Goal: Task Accomplishment & Management: Use online tool/utility

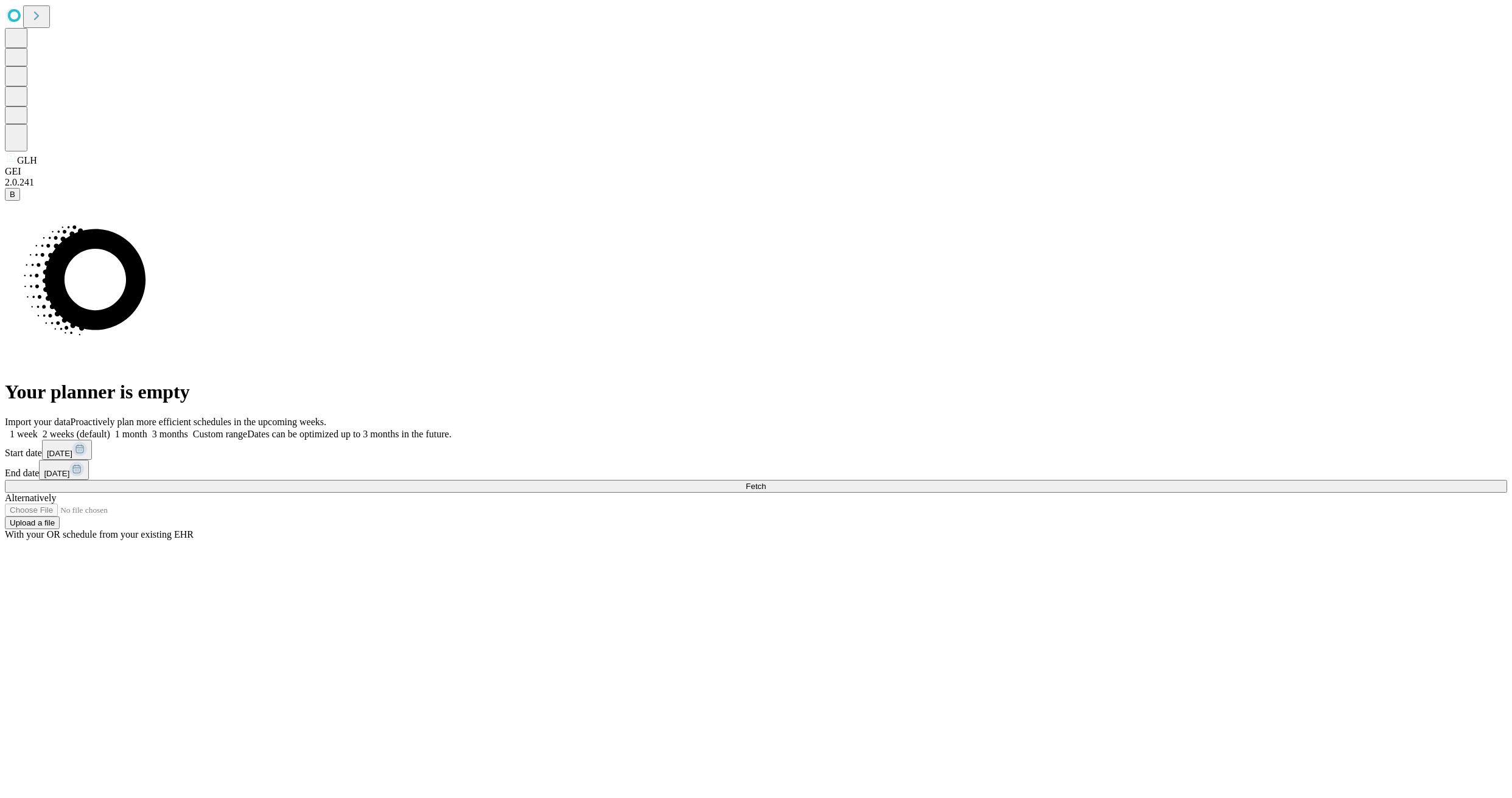
click at [147, 429] on span at bounding box center [147, 434] width 0 height 10
click at [766, 491] on span "Fetch" at bounding box center [756, 487] width 20 height 10
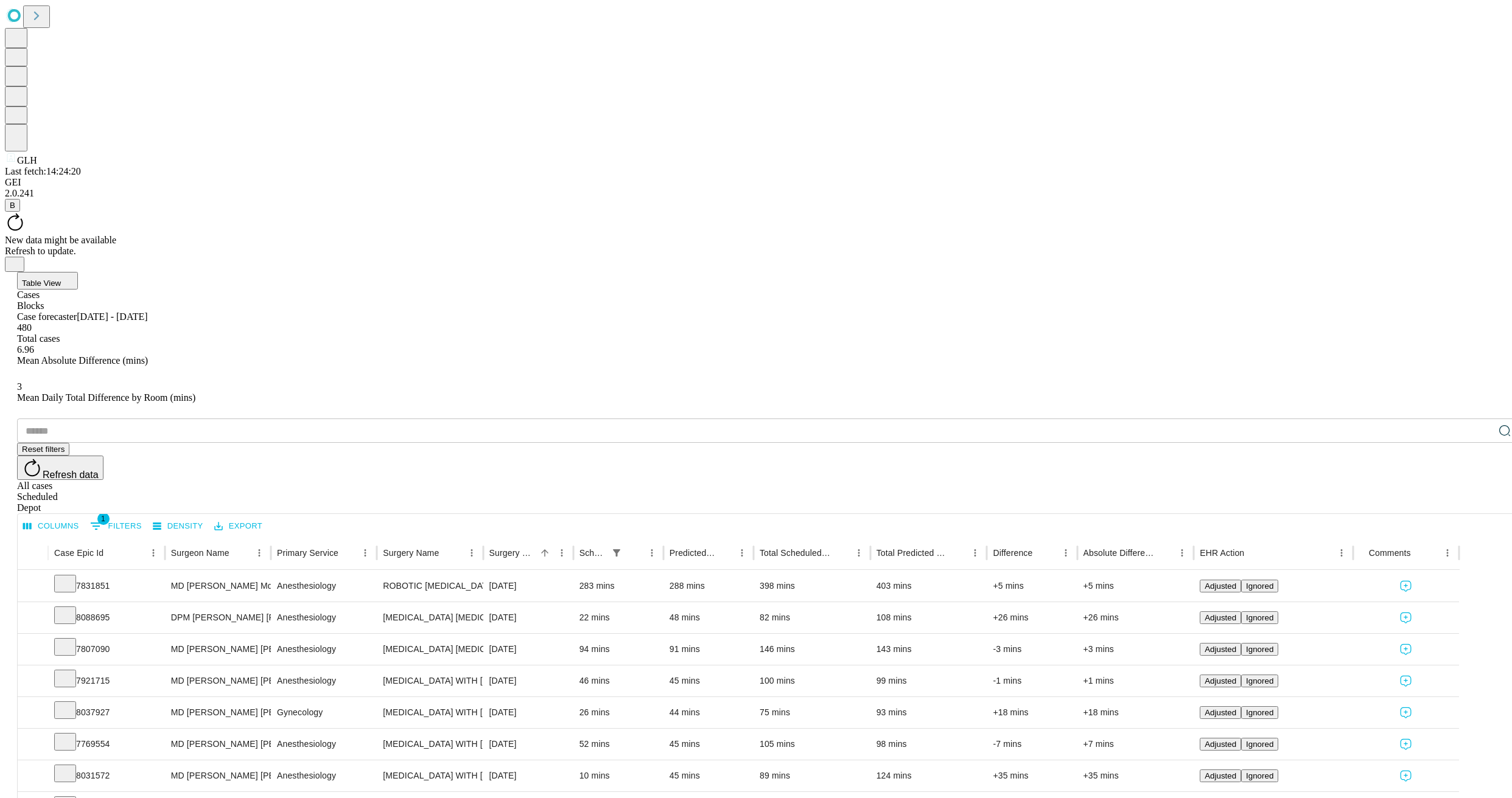
click at [1483, 503] on div "Depot" at bounding box center [768, 509] width 1502 height 11
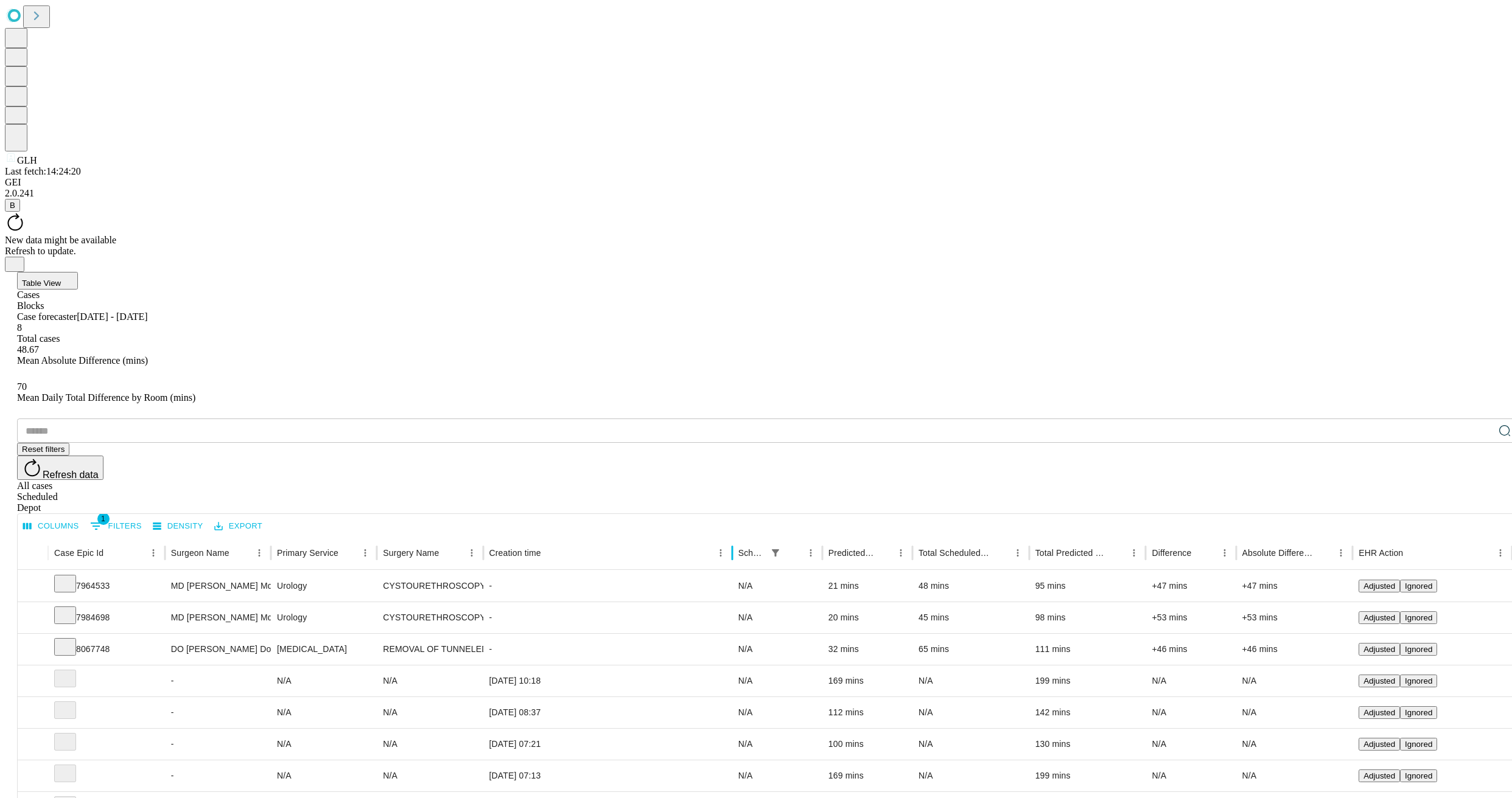
drag, startPoint x: 615, startPoint y: 244, endPoint x: 774, endPoint y: 251, distance: 159.2
click at [774, 536] on div "Case Epic Id Surgeon Name Primary Service Surgery Name Creation time Scheduled …" at bounding box center [818, 554] width 1600 height 34
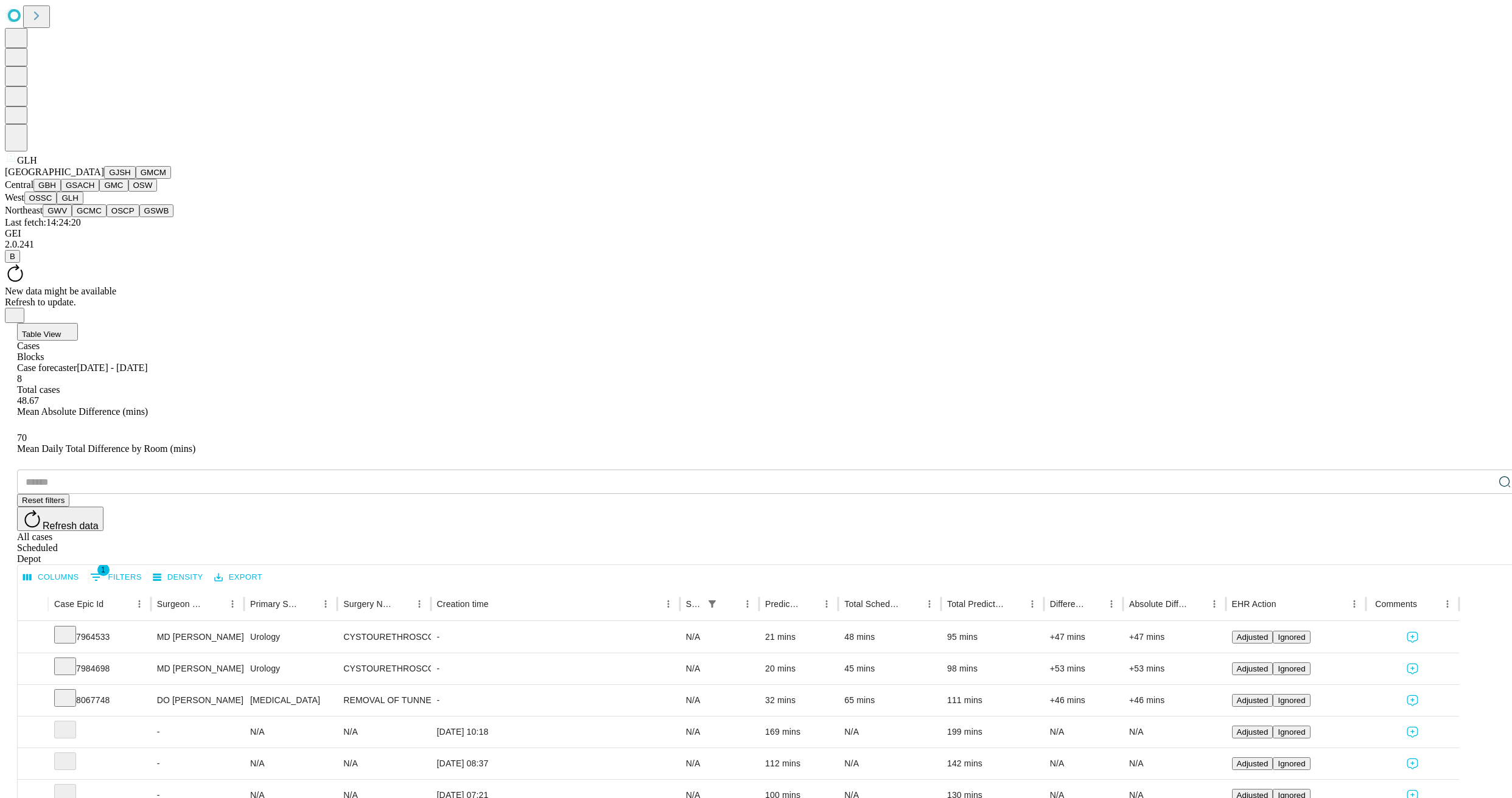
scroll to position [1, 0]
click at [99, 192] on button "GMC" at bounding box center [113, 185] width 29 height 12
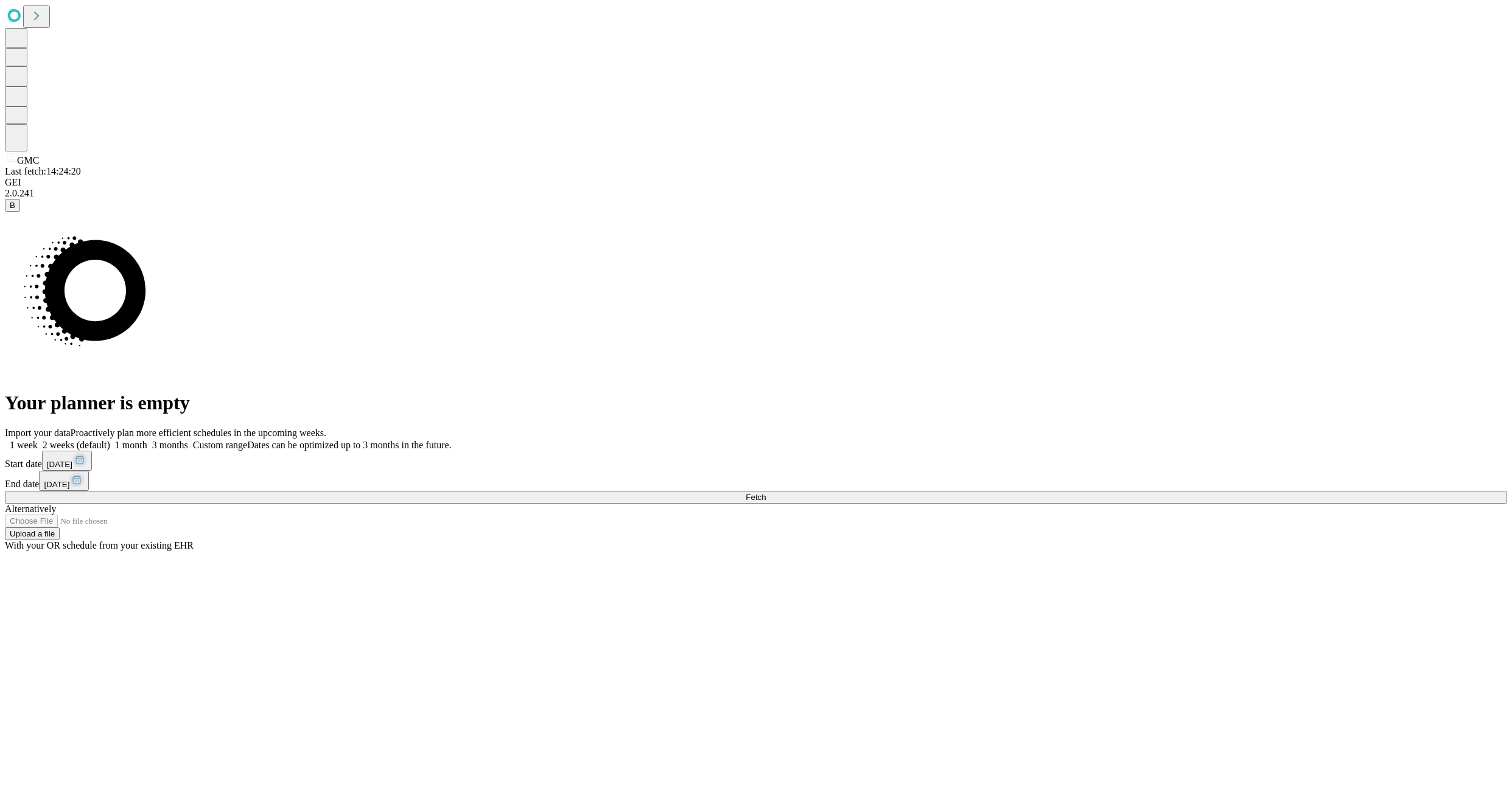
click at [188, 440] on span "3 months" at bounding box center [170, 445] width 36 height 10
click at [766, 502] on span "Fetch" at bounding box center [756, 497] width 20 height 10
